Goal: Browse casually

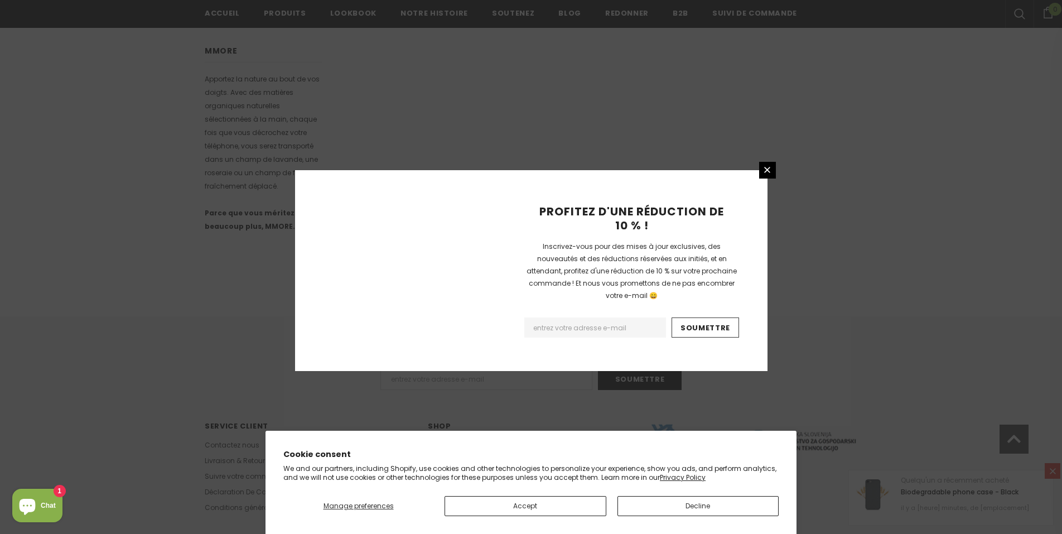
scroll to position [636, 0]
